Goal: Information Seeking & Learning: Understand process/instructions

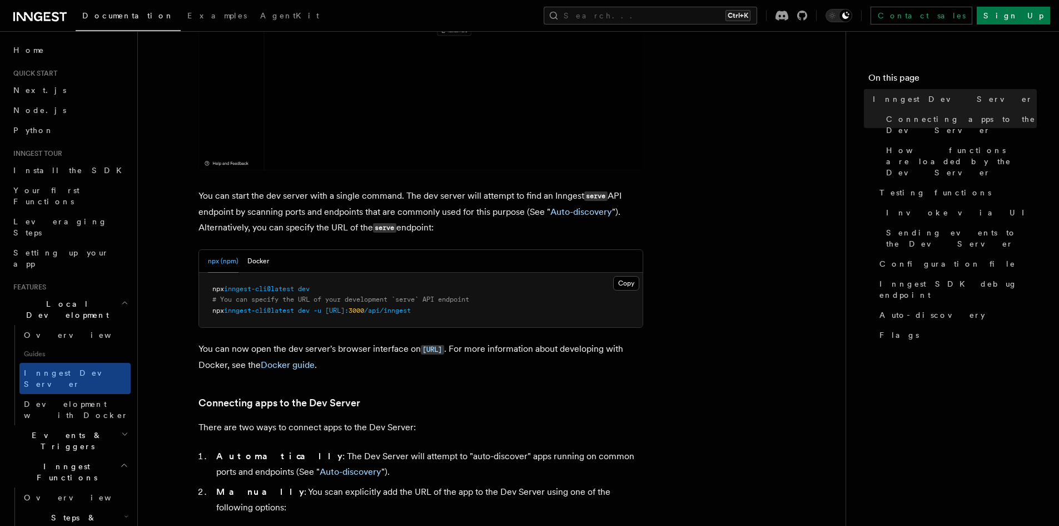
scroll to position [445, 0]
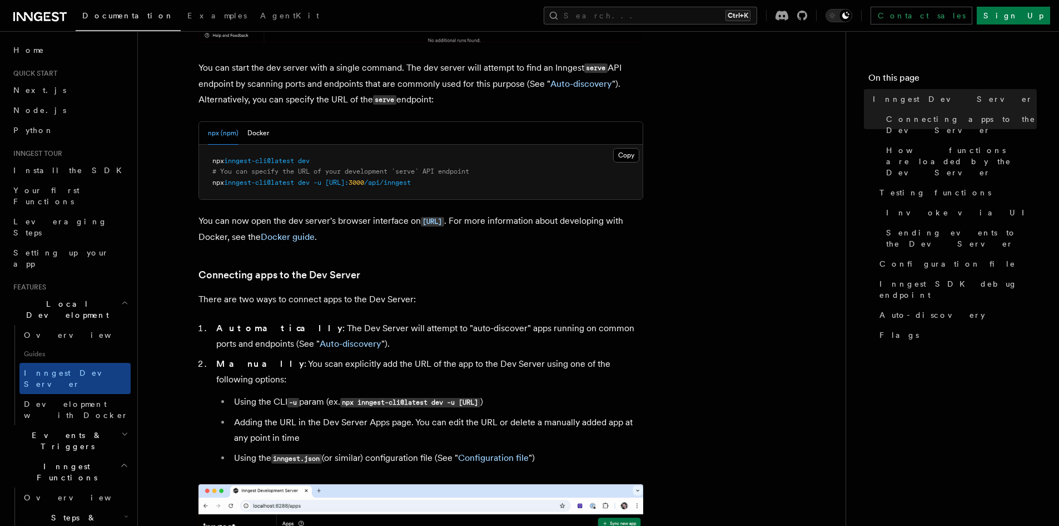
click at [310, 161] on span "dev" at bounding box center [304, 161] width 12 height 8
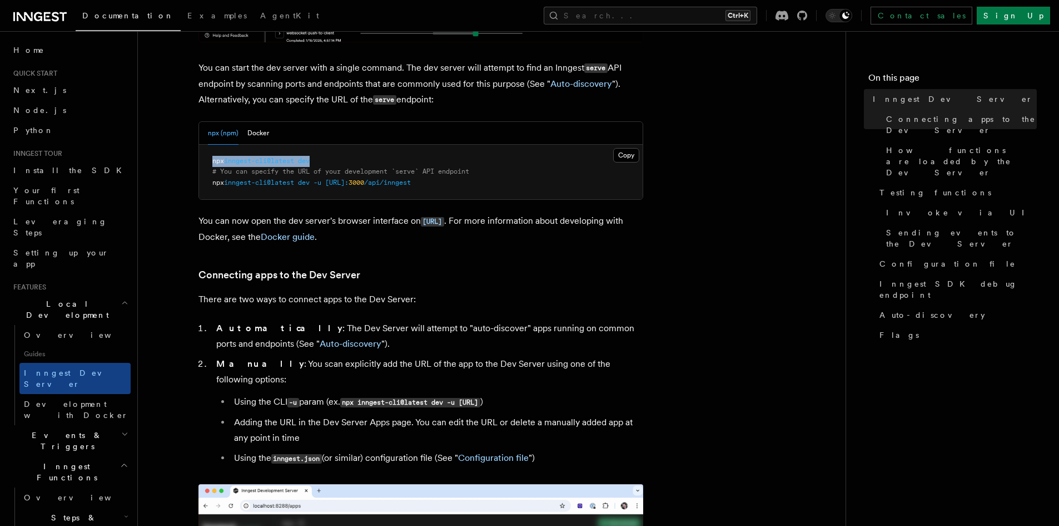
drag, startPoint x: 312, startPoint y: 161, endPoint x: 155, endPoint y: 154, distance: 157.0
copy span "npx inngest-cli@latest dev"
